Goal: Task Accomplishment & Management: Complete application form

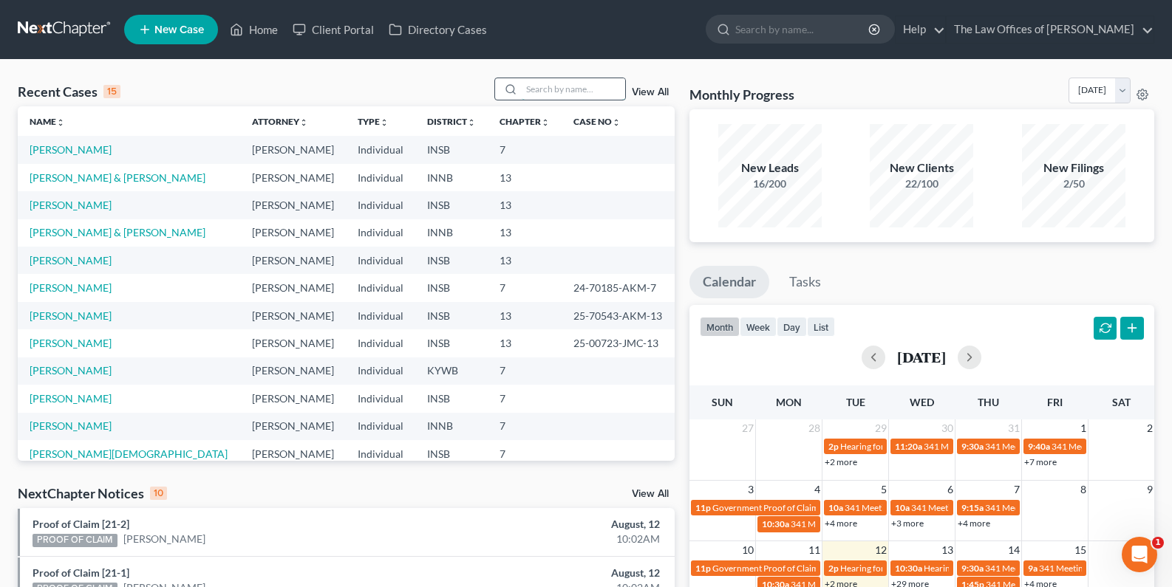
click at [561, 78] on input "search" at bounding box center [573, 88] width 103 height 21
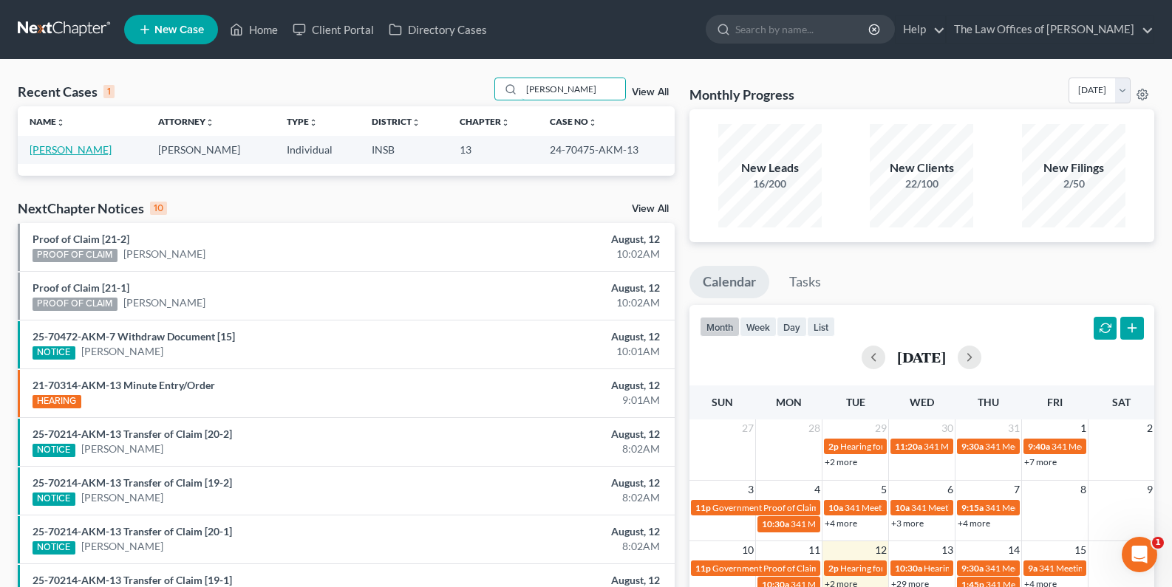
type input "merril"
click at [60, 146] on link "[PERSON_NAME]" at bounding box center [71, 149] width 82 height 13
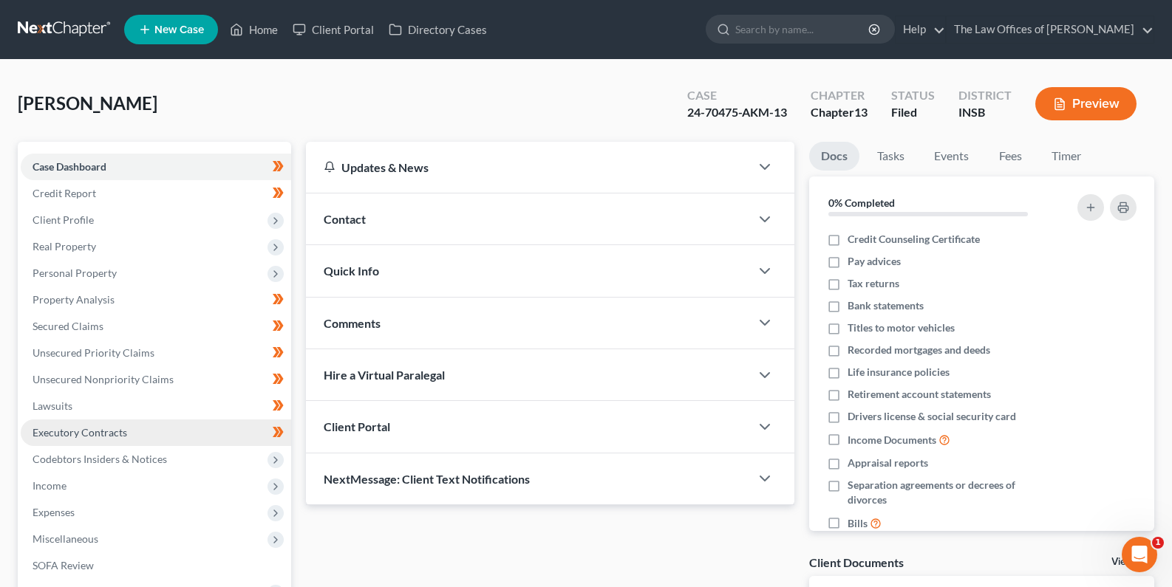
scroll to position [244, 0]
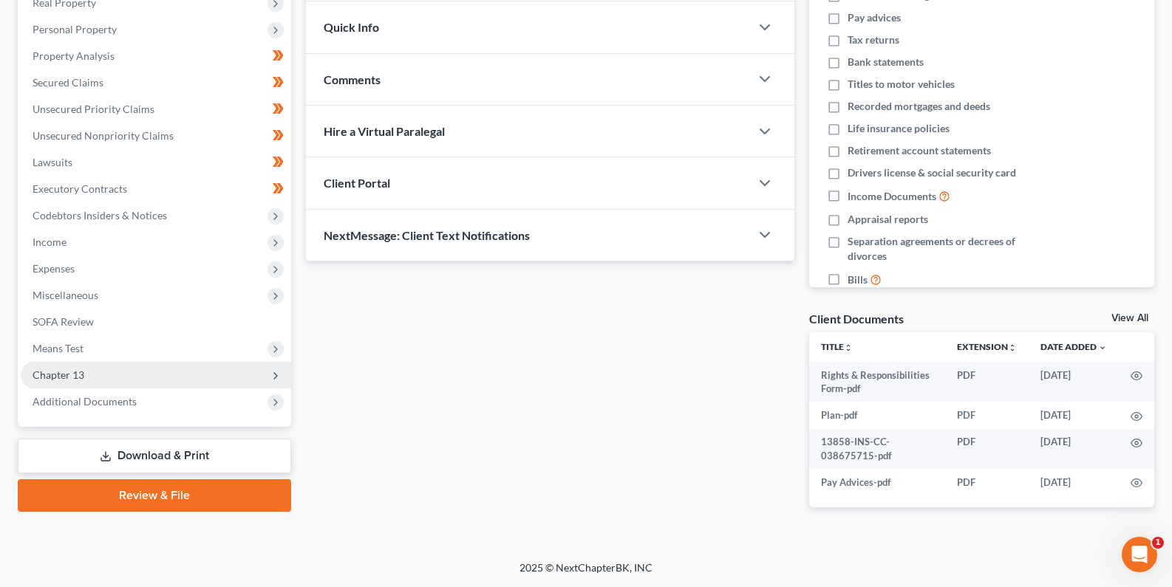
click at [105, 378] on span "Chapter 13" at bounding box center [156, 375] width 270 height 27
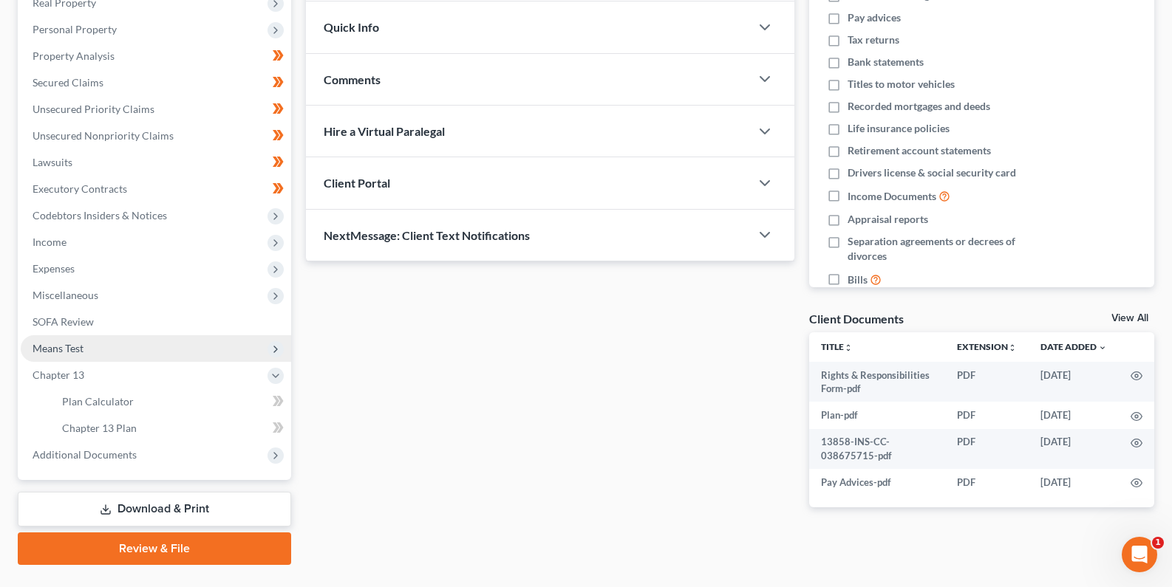
click at [84, 344] on span "Means Test" at bounding box center [156, 348] width 270 height 27
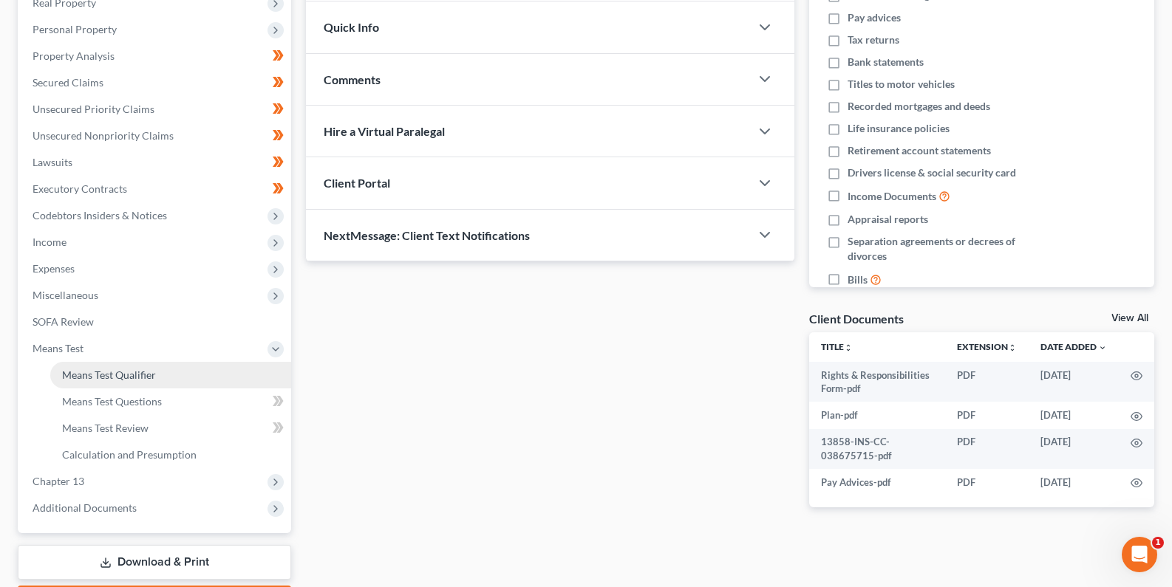
click at [103, 375] on span "Means Test Qualifier" at bounding box center [109, 375] width 94 height 13
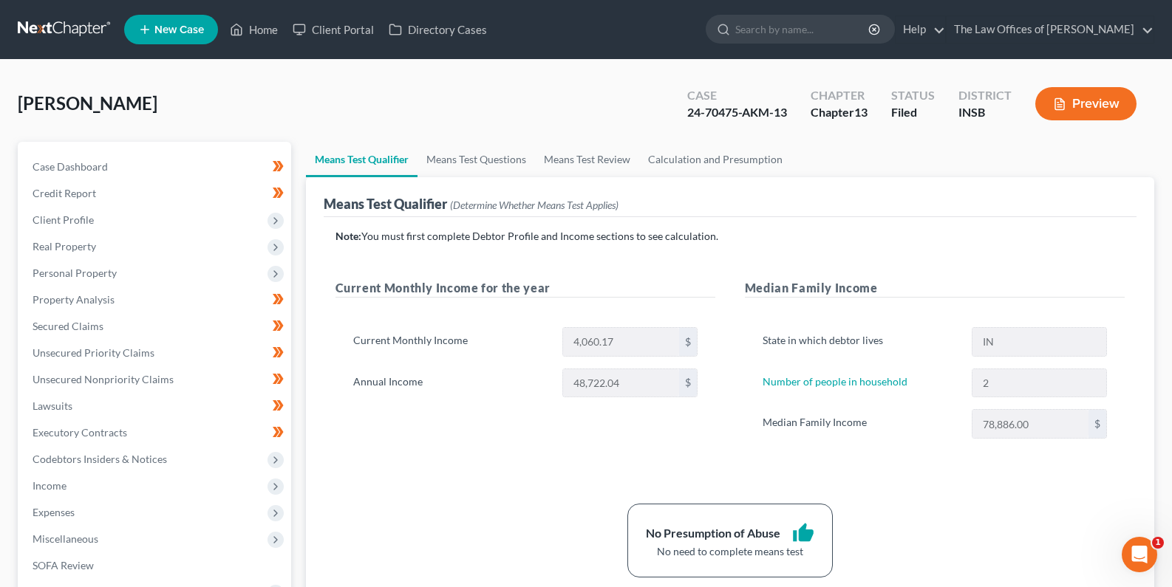
scroll to position [50, 0]
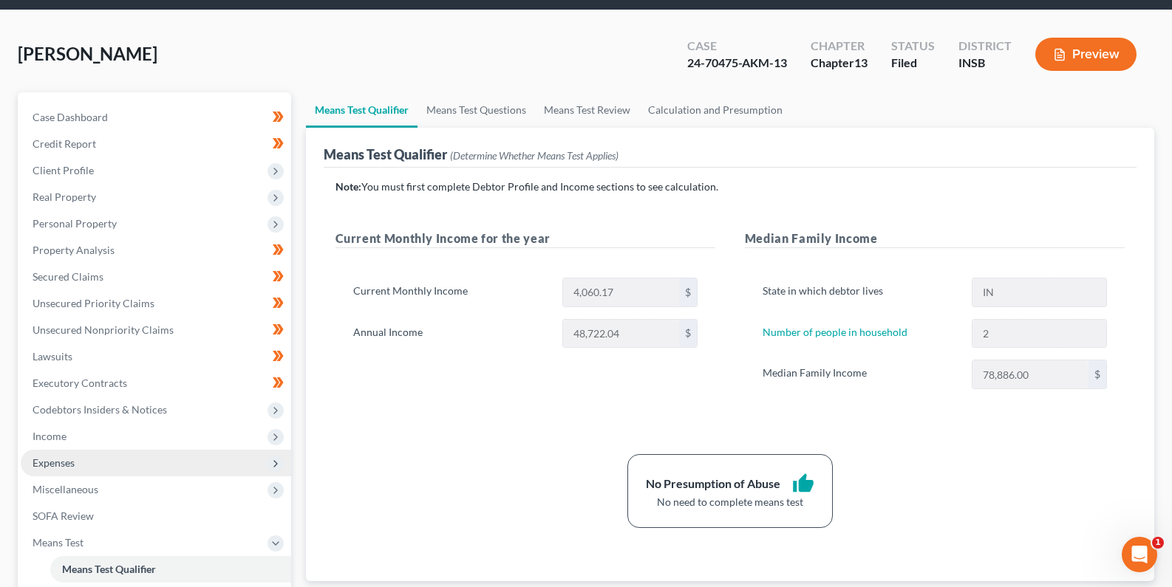
click at [95, 460] on span "Expenses" at bounding box center [156, 463] width 270 height 27
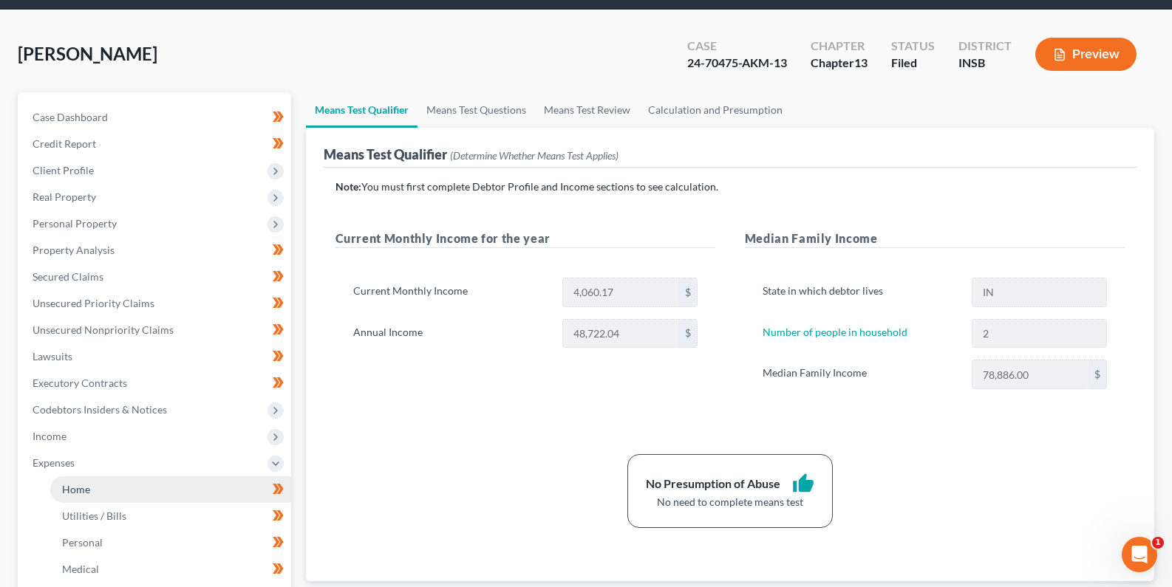
click at [94, 486] on link "Home" at bounding box center [170, 490] width 241 height 27
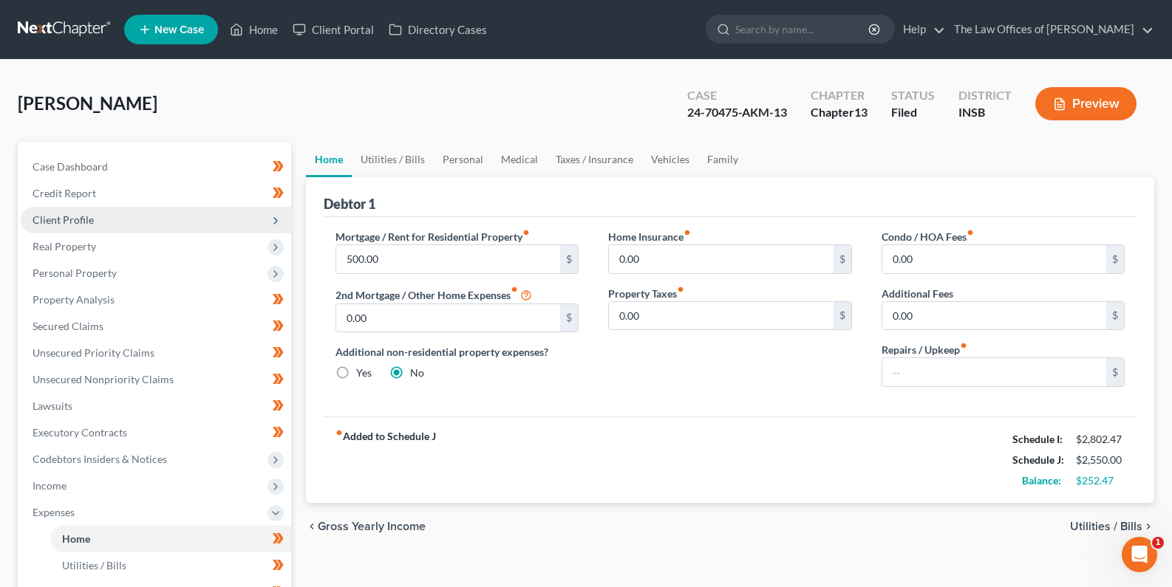
click at [99, 225] on span "Client Profile" at bounding box center [156, 220] width 270 height 27
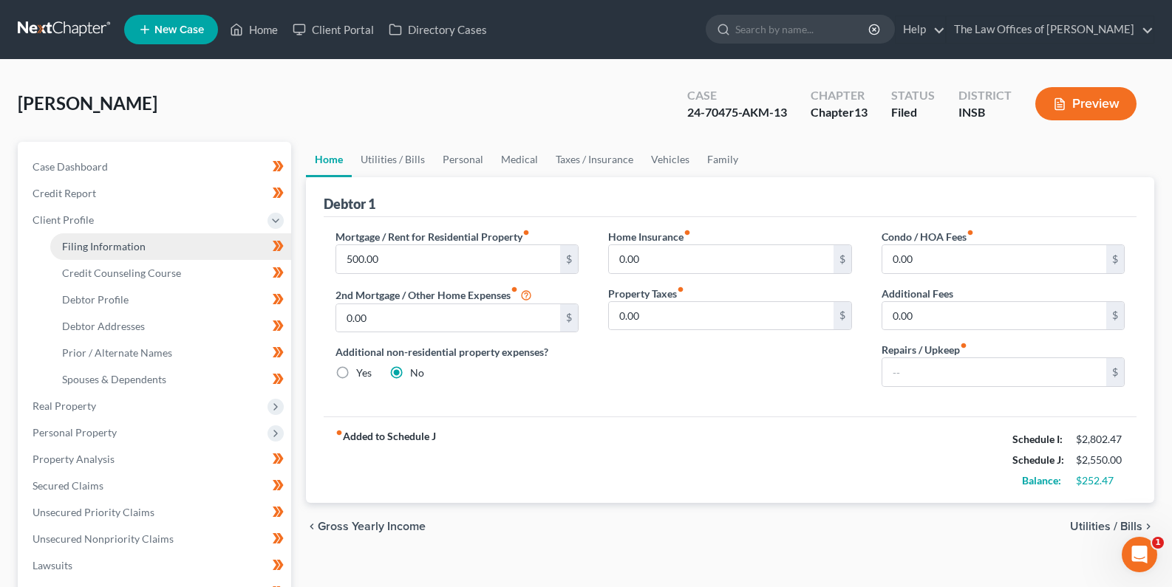
click at [105, 245] on span "Filing Information" at bounding box center [104, 246] width 84 height 13
select select "1"
select select "0"
select select "3"
select select "15"
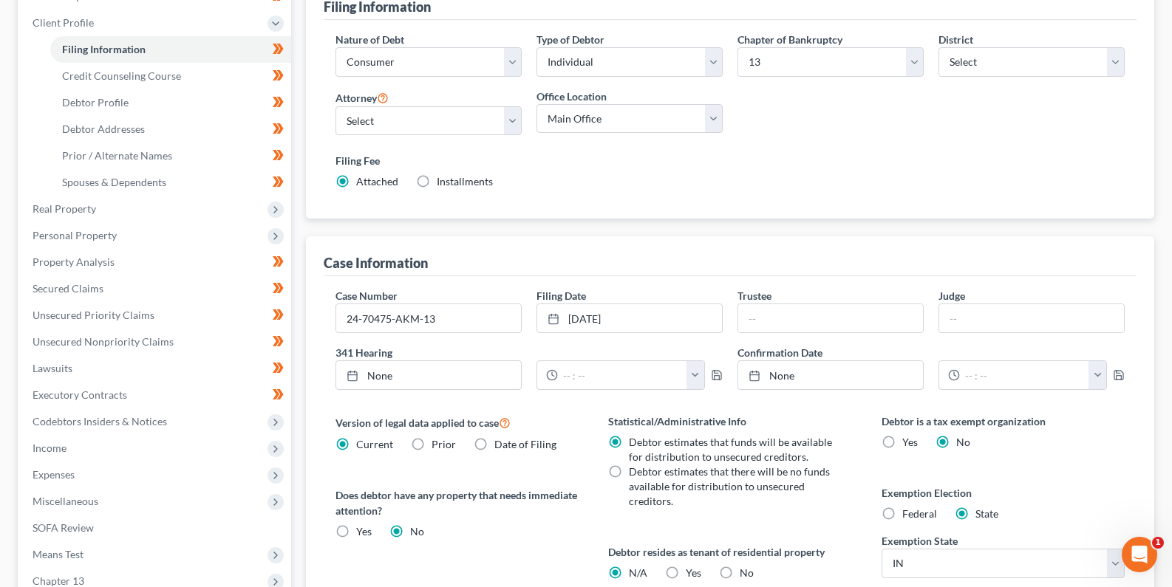
scroll to position [98, 0]
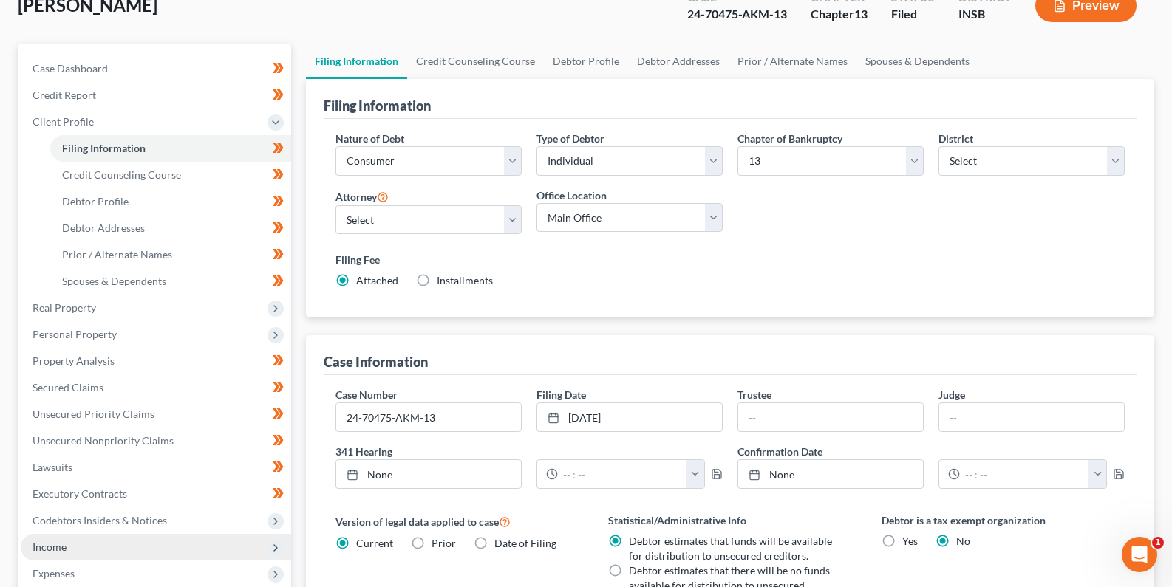
click at [63, 536] on span "Income" at bounding box center [156, 547] width 270 height 27
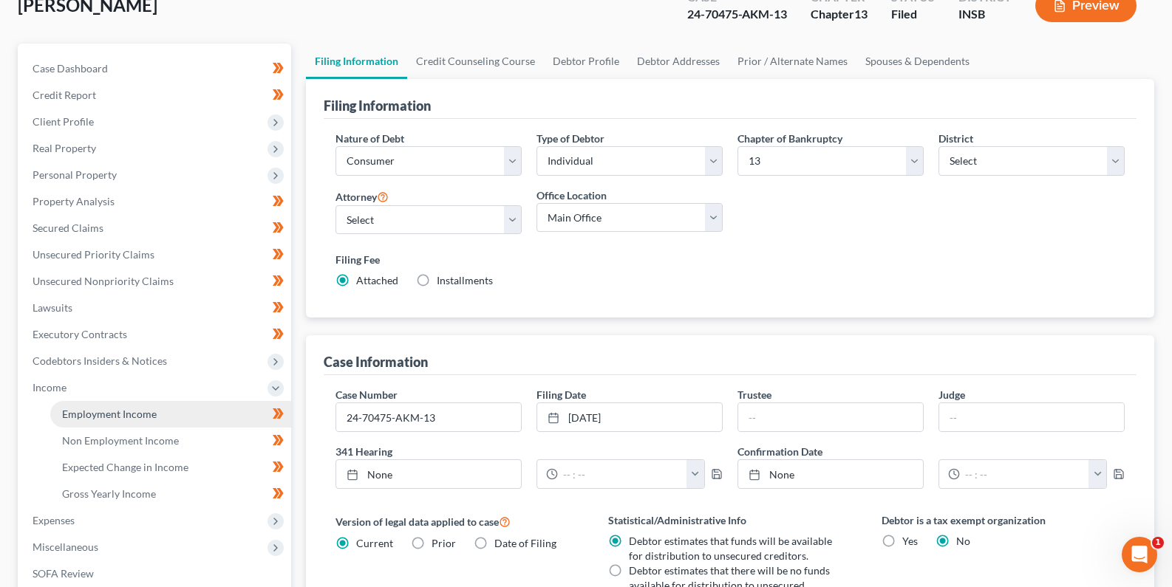
click at [97, 420] on link "Employment Income" at bounding box center [170, 414] width 241 height 27
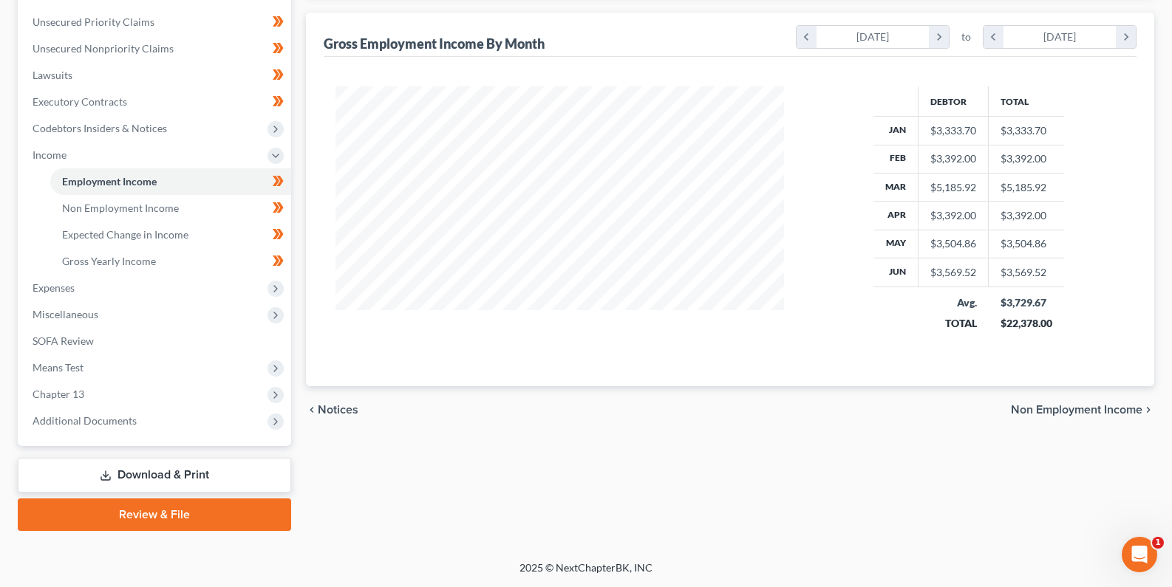
scroll to position [134, 0]
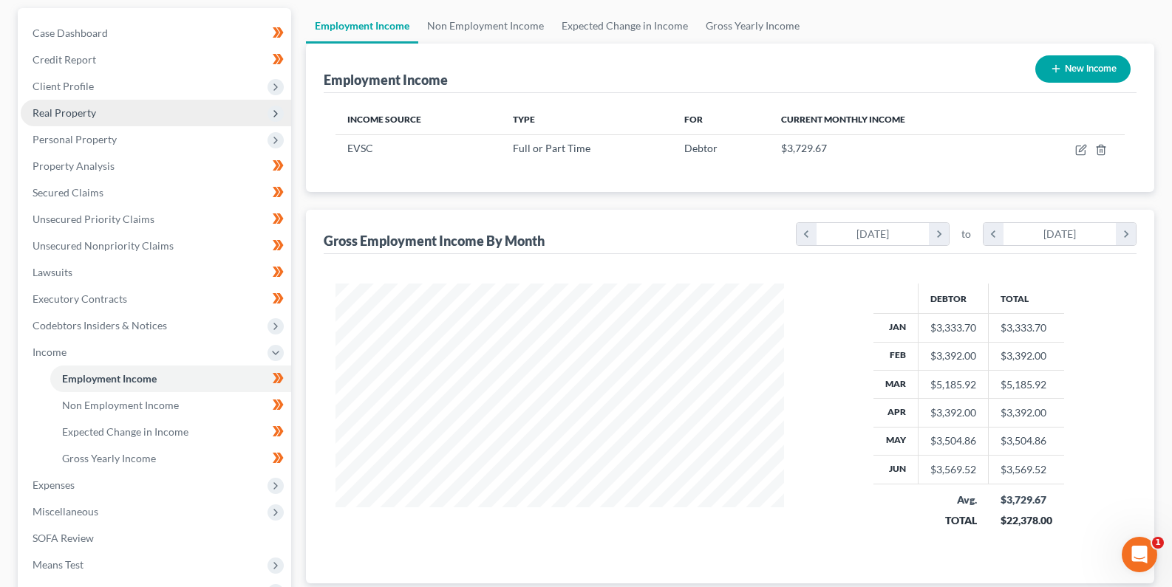
click at [64, 118] on span "Real Property" at bounding box center [65, 112] width 64 height 13
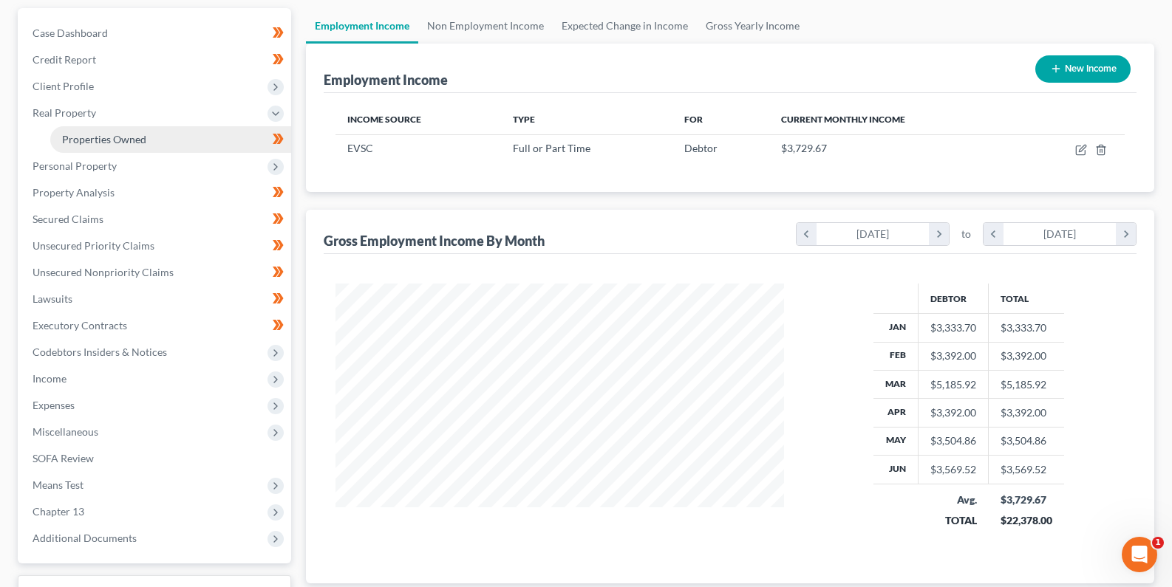
click at [72, 142] on span "Properties Owned" at bounding box center [104, 139] width 84 height 13
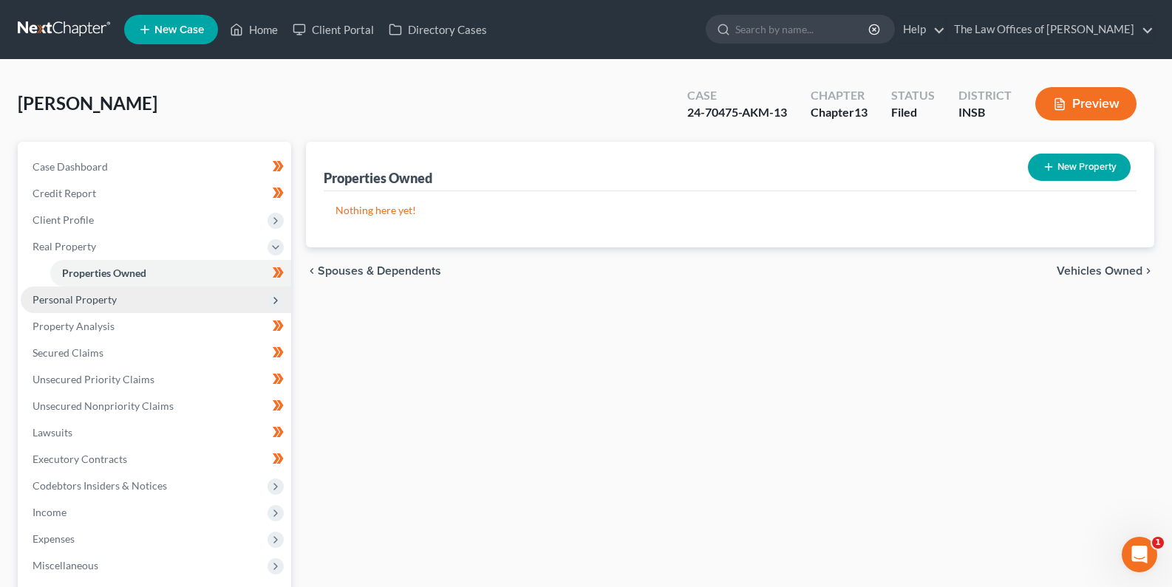
click at [84, 296] on span "Personal Property" at bounding box center [75, 299] width 84 height 13
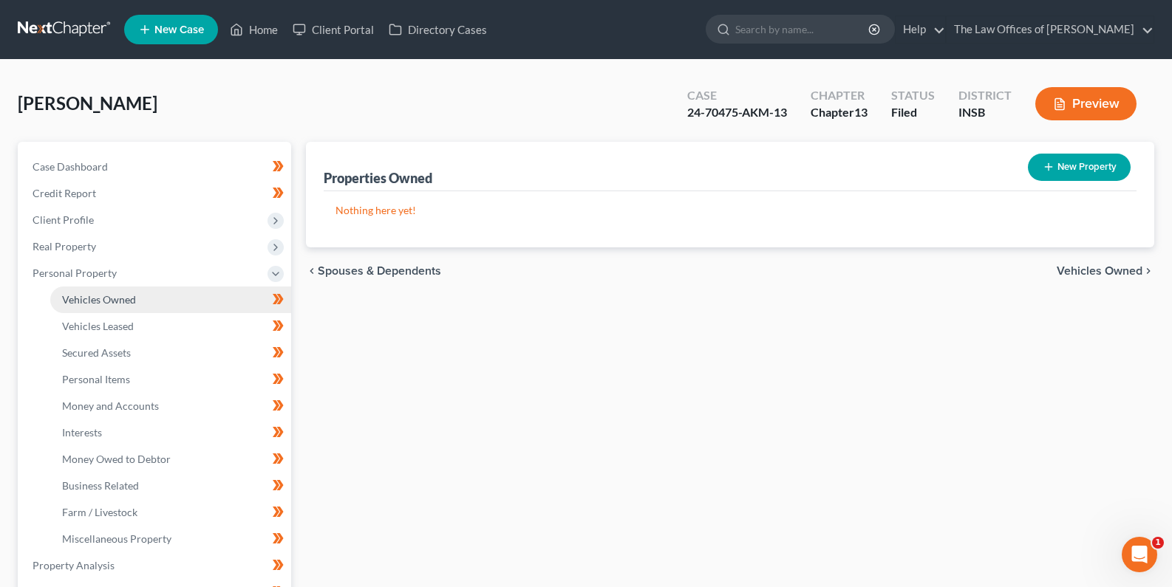
click at [106, 301] on span "Vehicles Owned" at bounding box center [99, 299] width 74 height 13
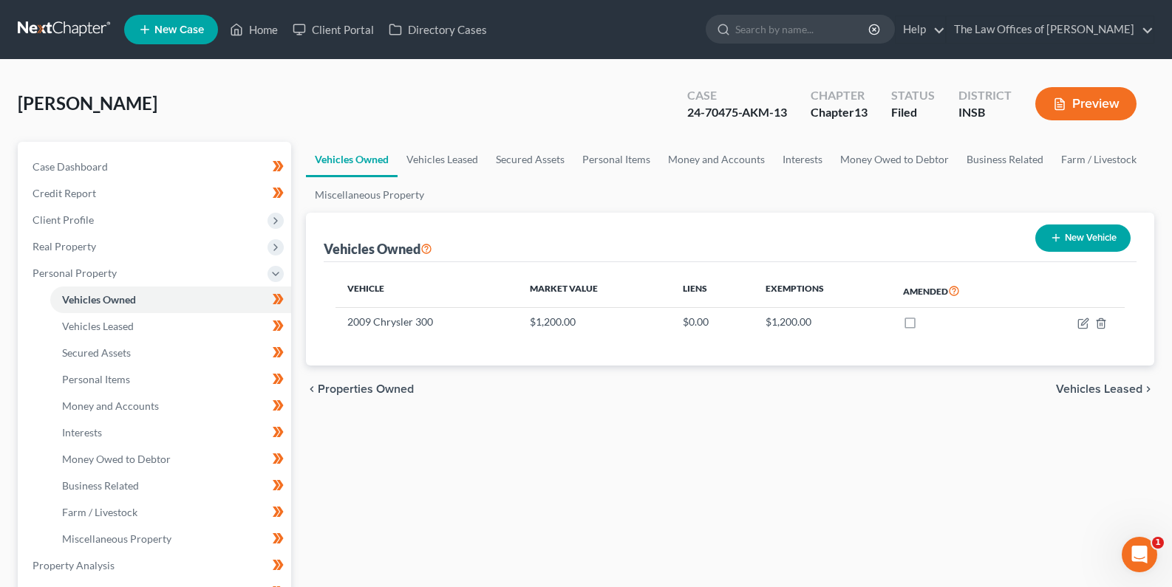
click at [76, 16] on link at bounding box center [65, 29] width 95 height 27
